Goal: Navigation & Orientation: Find specific page/section

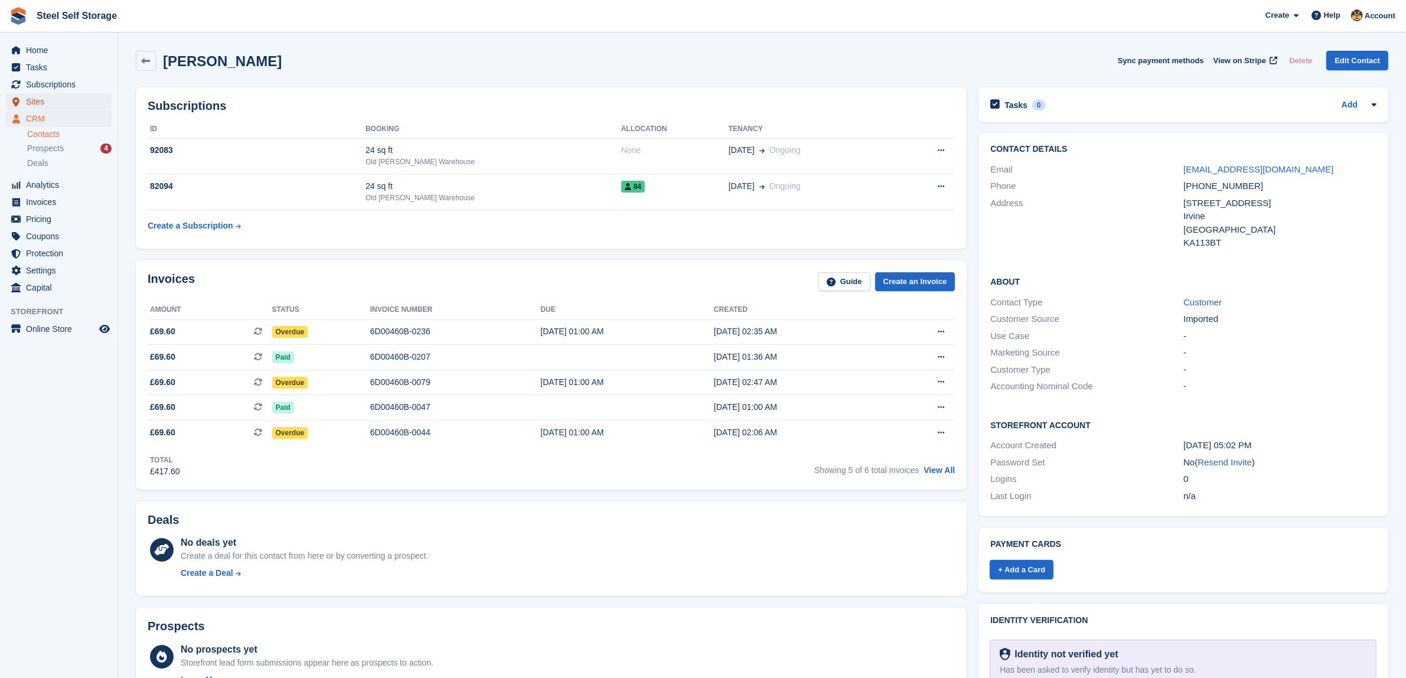
click at [54, 107] on span "Sites" at bounding box center [61, 101] width 71 height 17
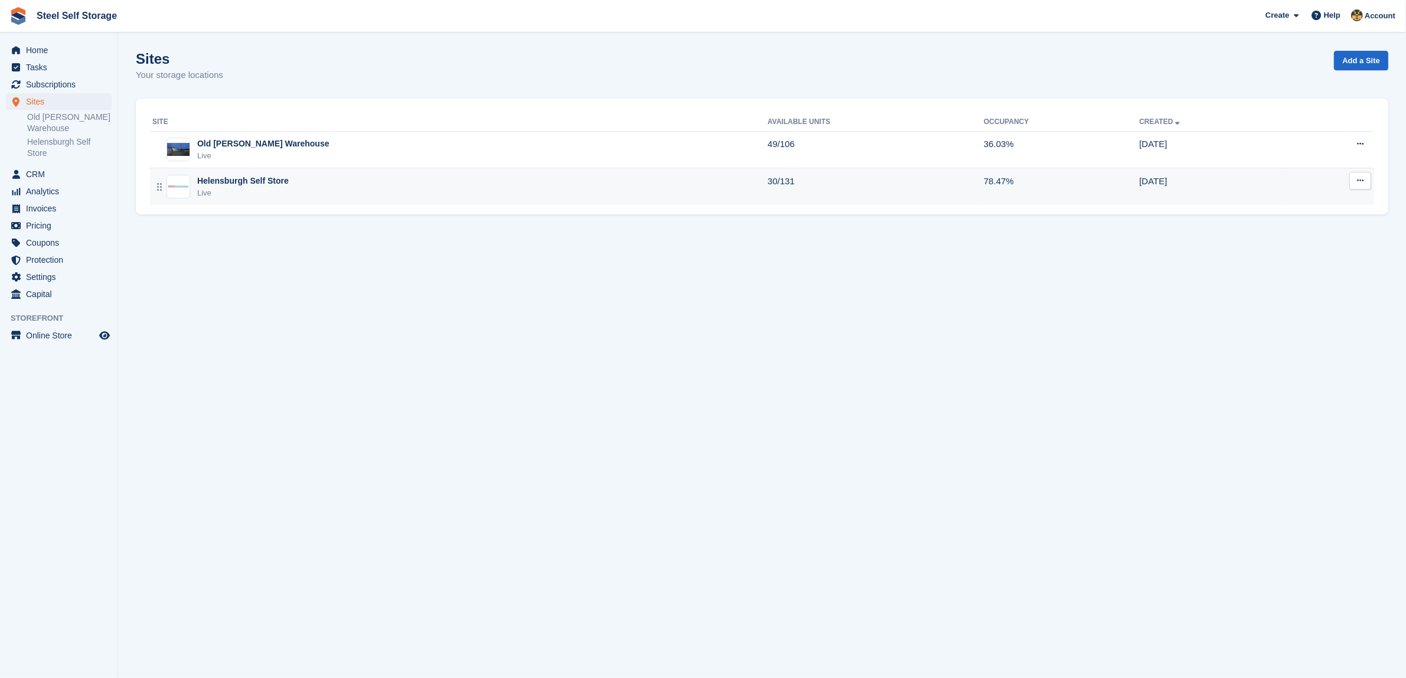
click at [332, 190] on div "Helensburgh Self Store Live" at bounding box center [459, 187] width 615 height 24
